Goal: Find specific page/section: Locate a particular part of the current website

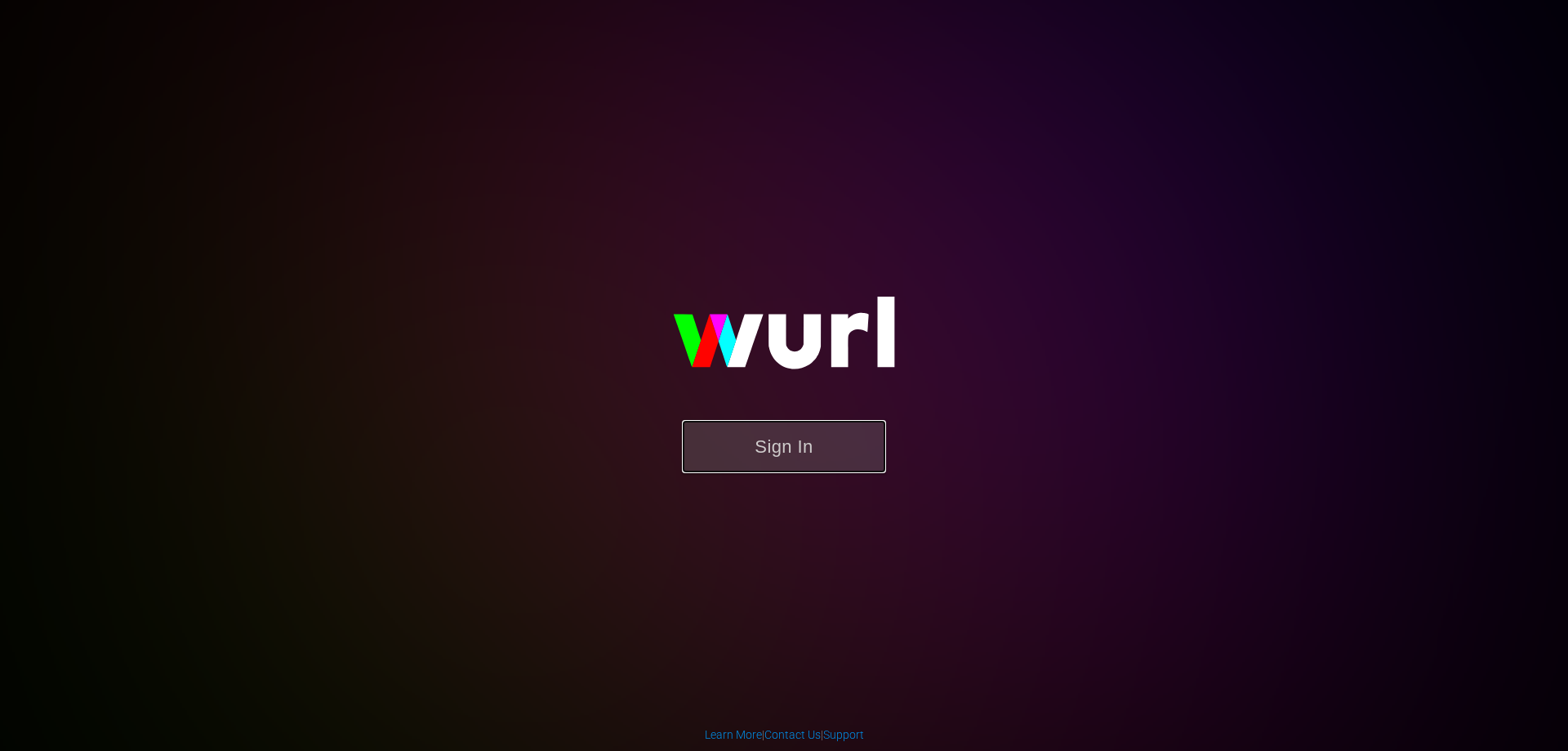
click at [780, 454] on button "Sign In" at bounding box center [784, 446] width 205 height 54
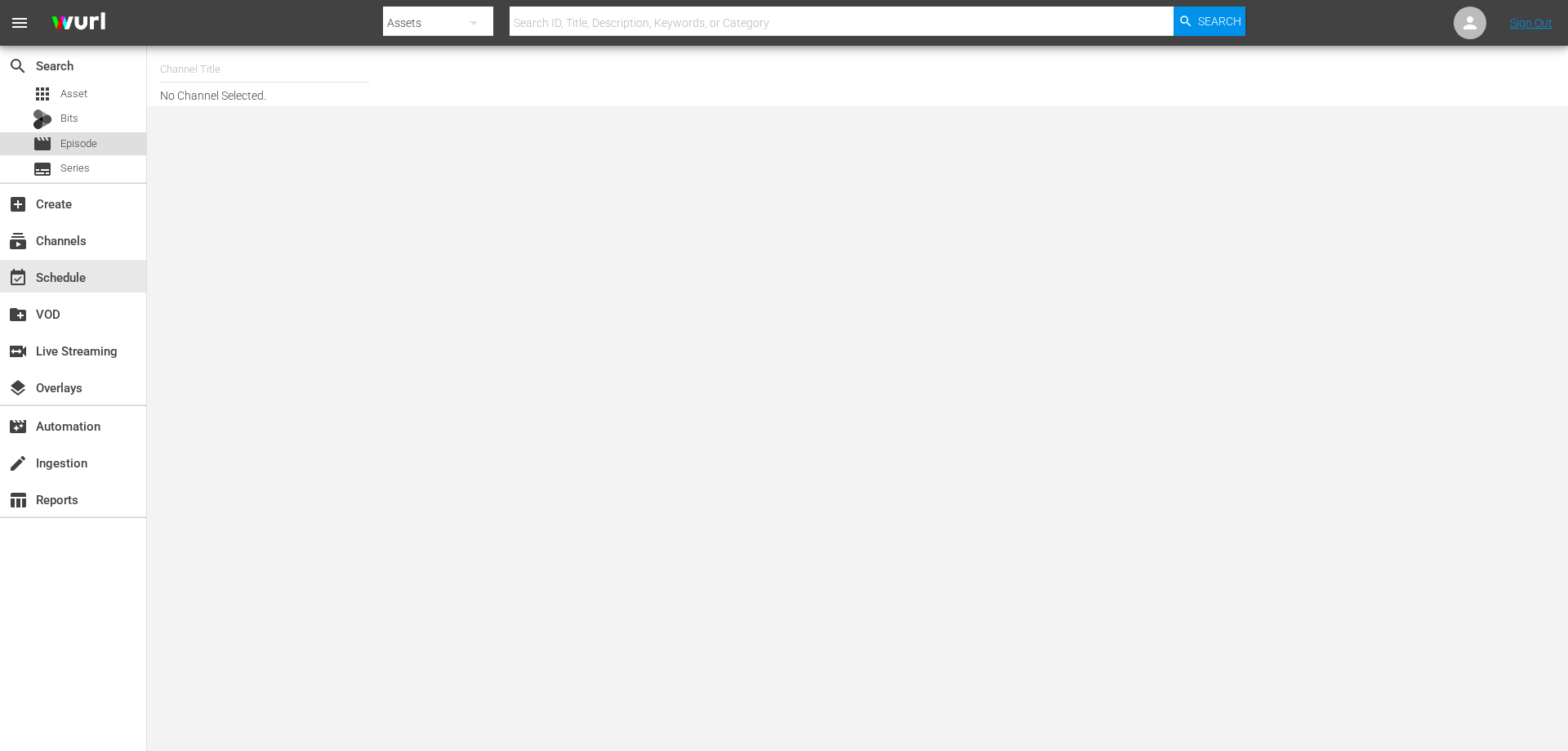
click at [73, 140] on span "Episode" at bounding box center [78, 143] width 37 height 16
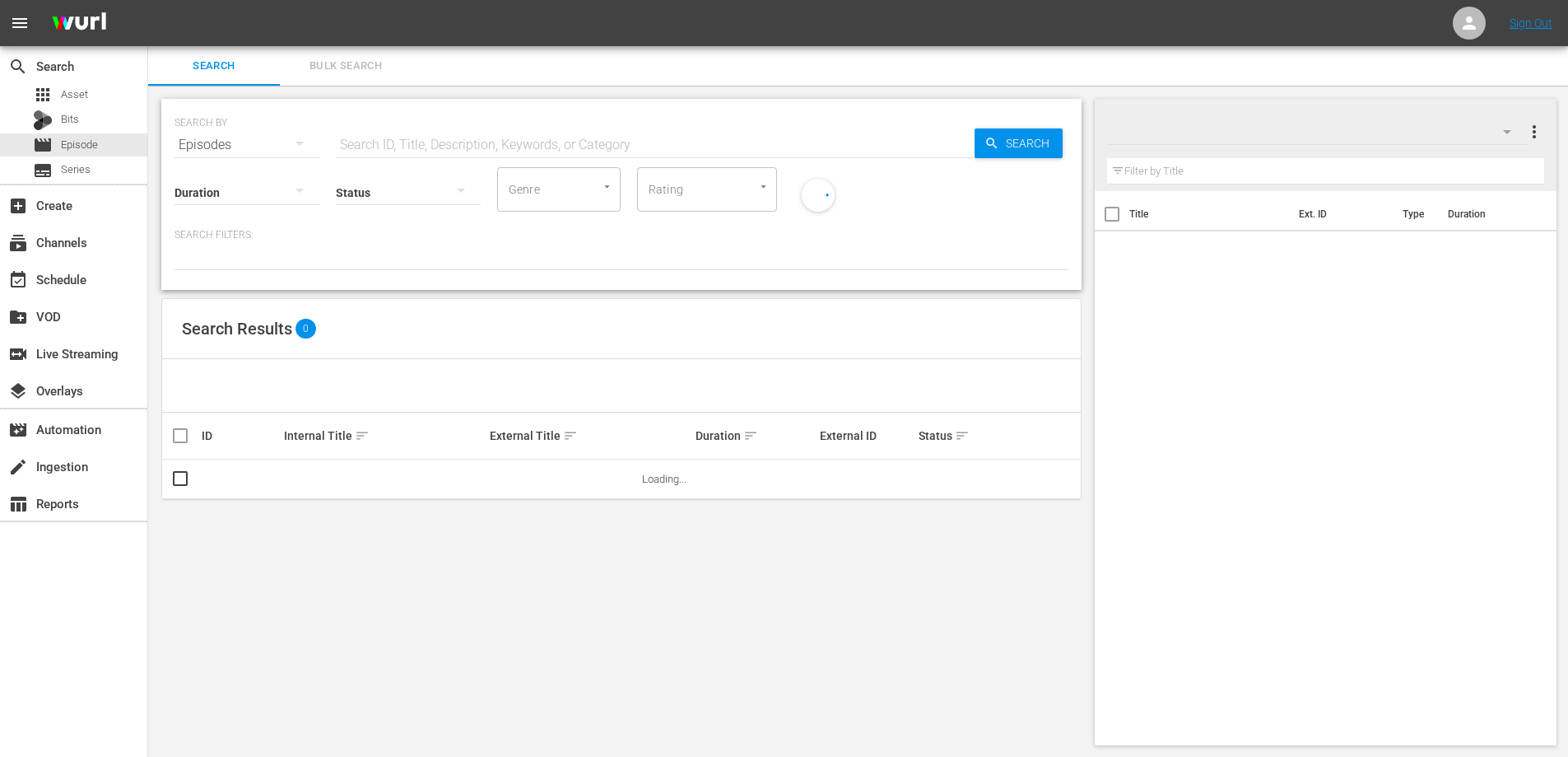
click at [1170, 162] on input "text" at bounding box center [1326, 171] width 438 height 26
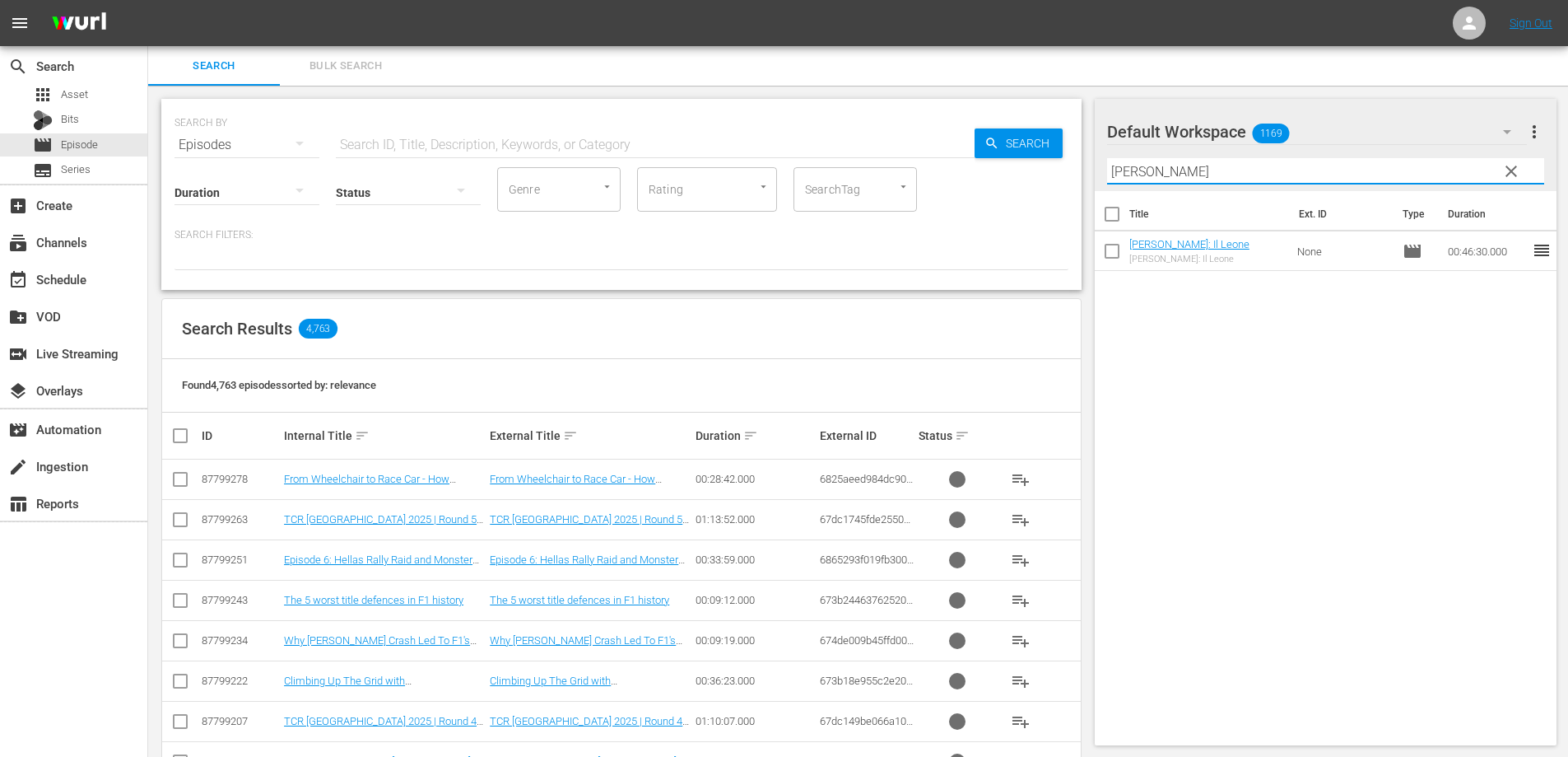
drag, startPoint x: 1165, startPoint y: 168, endPoint x: 1122, endPoint y: 166, distance: 43.0
click at [1122, 166] on input "mansell" at bounding box center [1326, 171] width 438 height 26
type input "m"
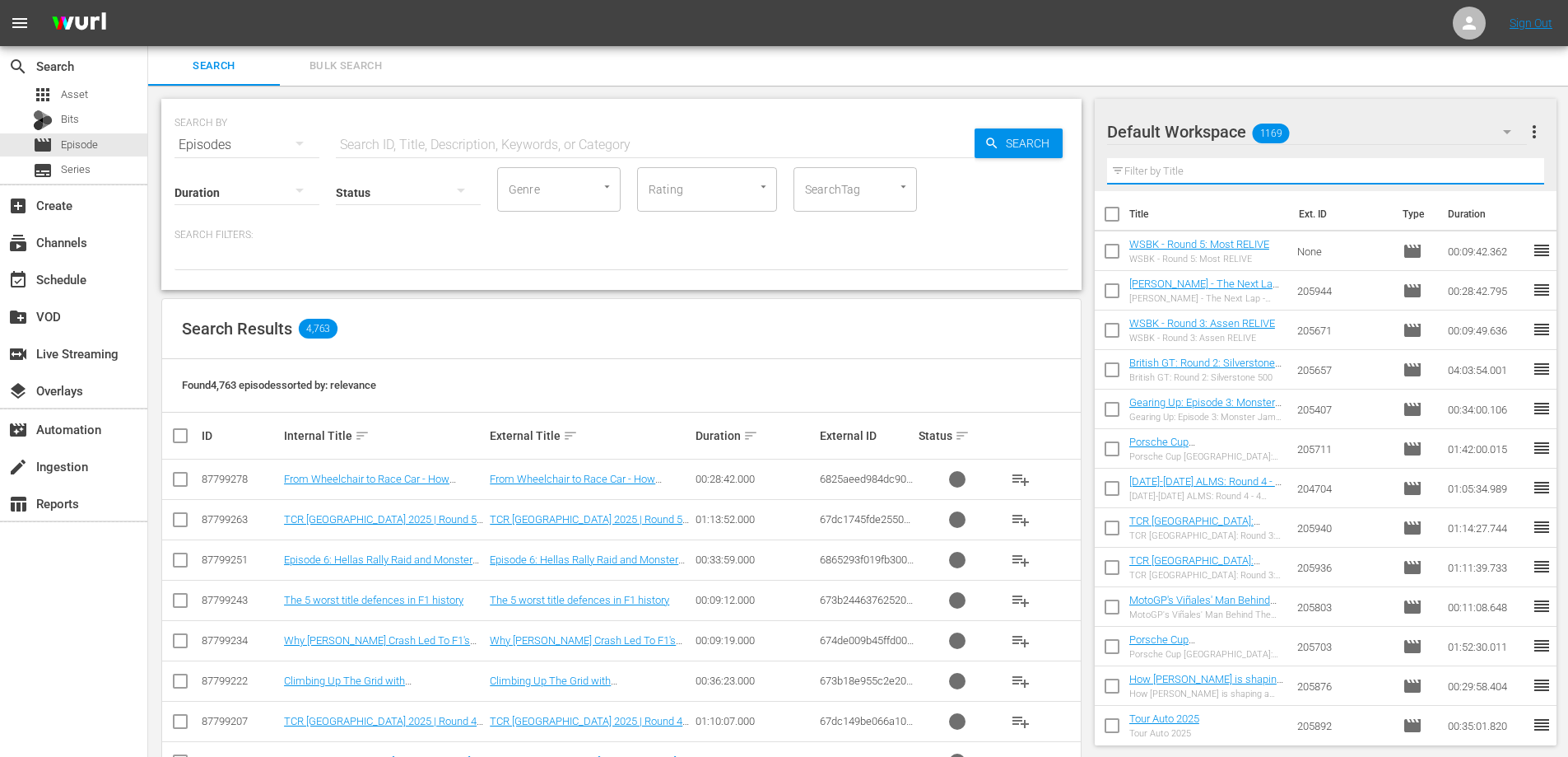
click at [1121, 183] on hr at bounding box center [1326, 184] width 438 height 2
click at [1121, 184] on hr at bounding box center [1326, 184] width 438 height 2
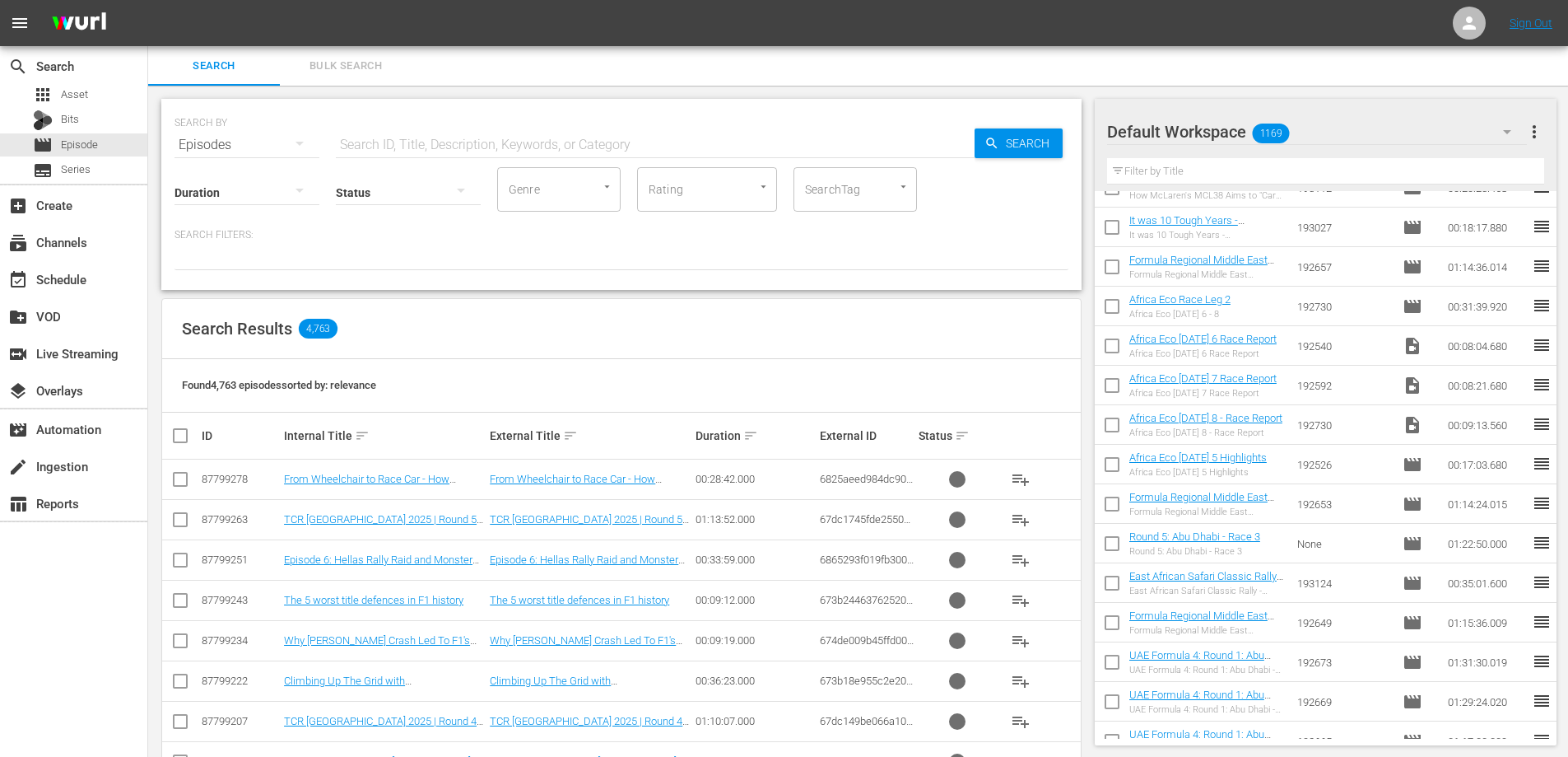
scroll to position [14771, 0]
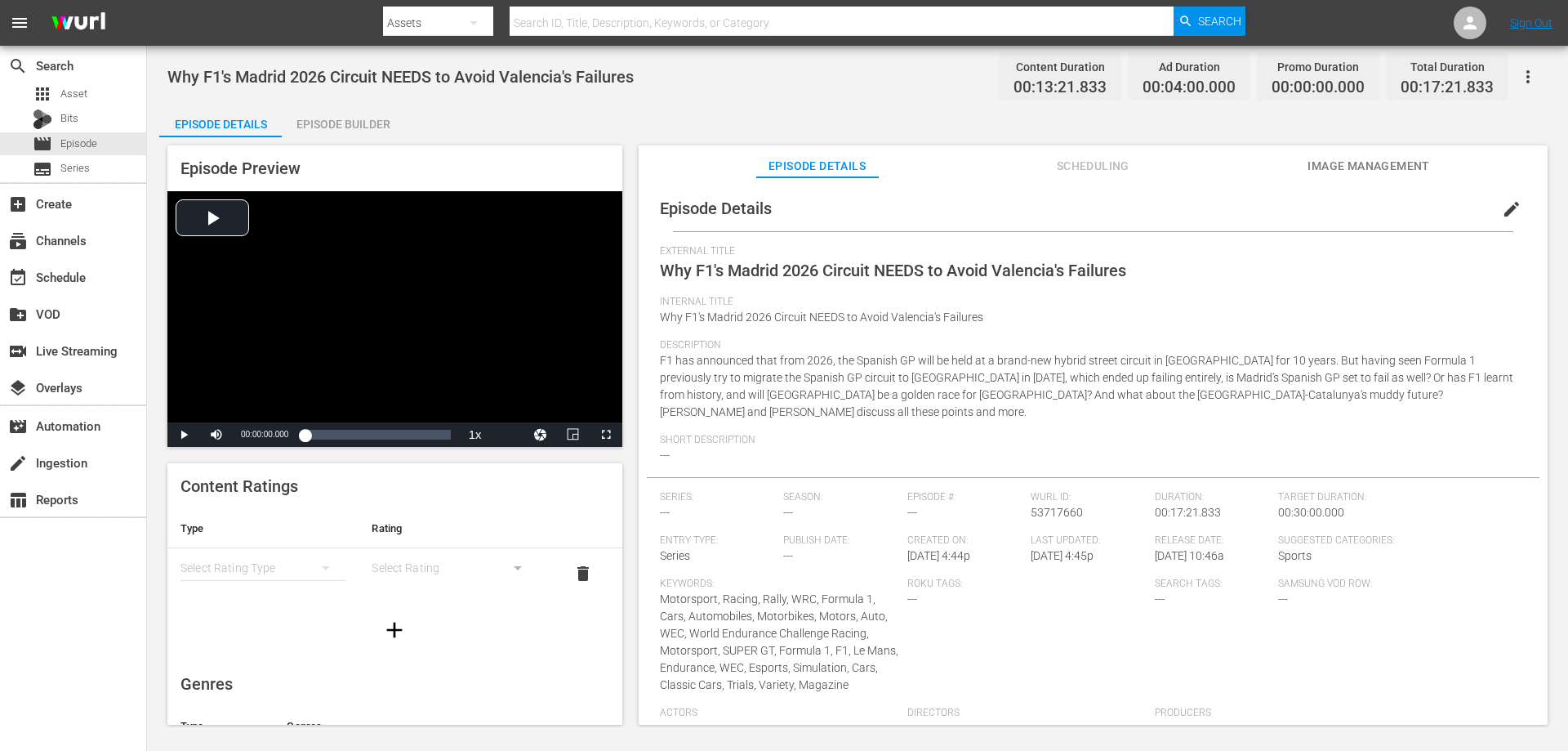
click at [304, 74] on span "Why F1's Madrid 2026 Circuit NEEDS to Avoid Valencia's Failures" at bounding box center [400, 76] width 466 height 20
copy span "Why F1's Madrid 2026 Circuit NEEDS to Avoid Valencia's Failures"
